Goal: Transaction & Acquisition: Subscribe to service/newsletter

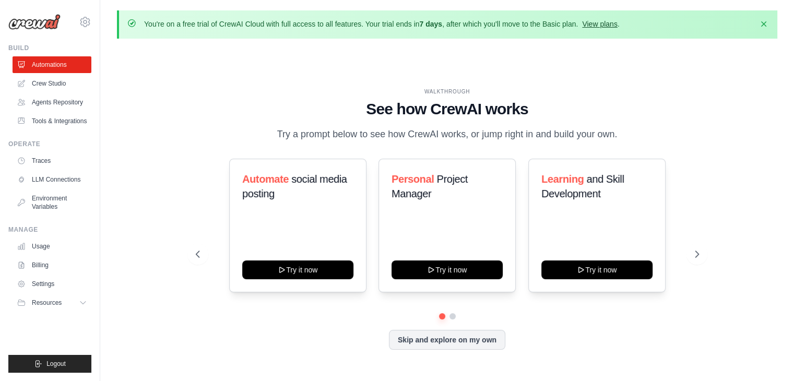
click at [605, 20] on link "View plans" at bounding box center [599, 24] width 35 height 8
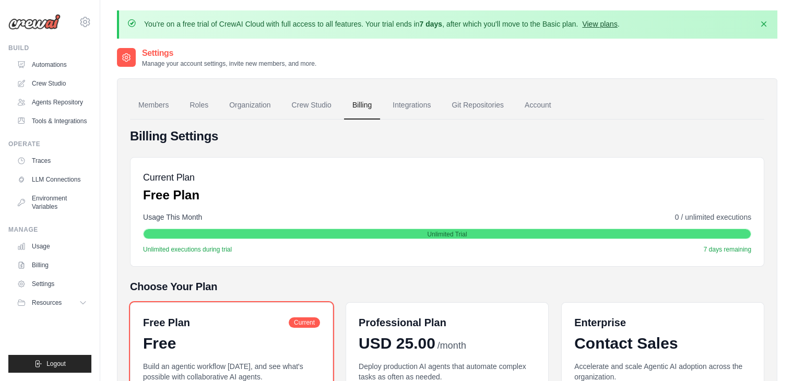
click at [610, 26] on link "View plans" at bounding box center [599, 24] width 35 height 8
click at [46, 59] on link "Automations" at bounding box center [53, 64] width 79 height 17
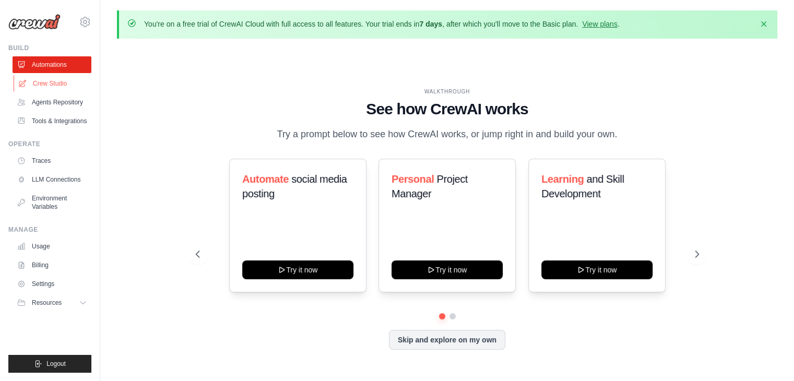
click at [23, 83] on icon at bounding box center [22, 83] width 8 height 8
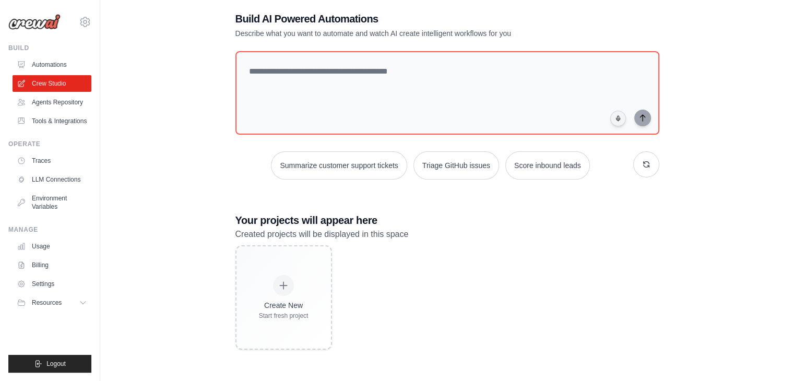
scroll to position [2, 0]
